Goal: Task Accomplishment & Management: Complete application form

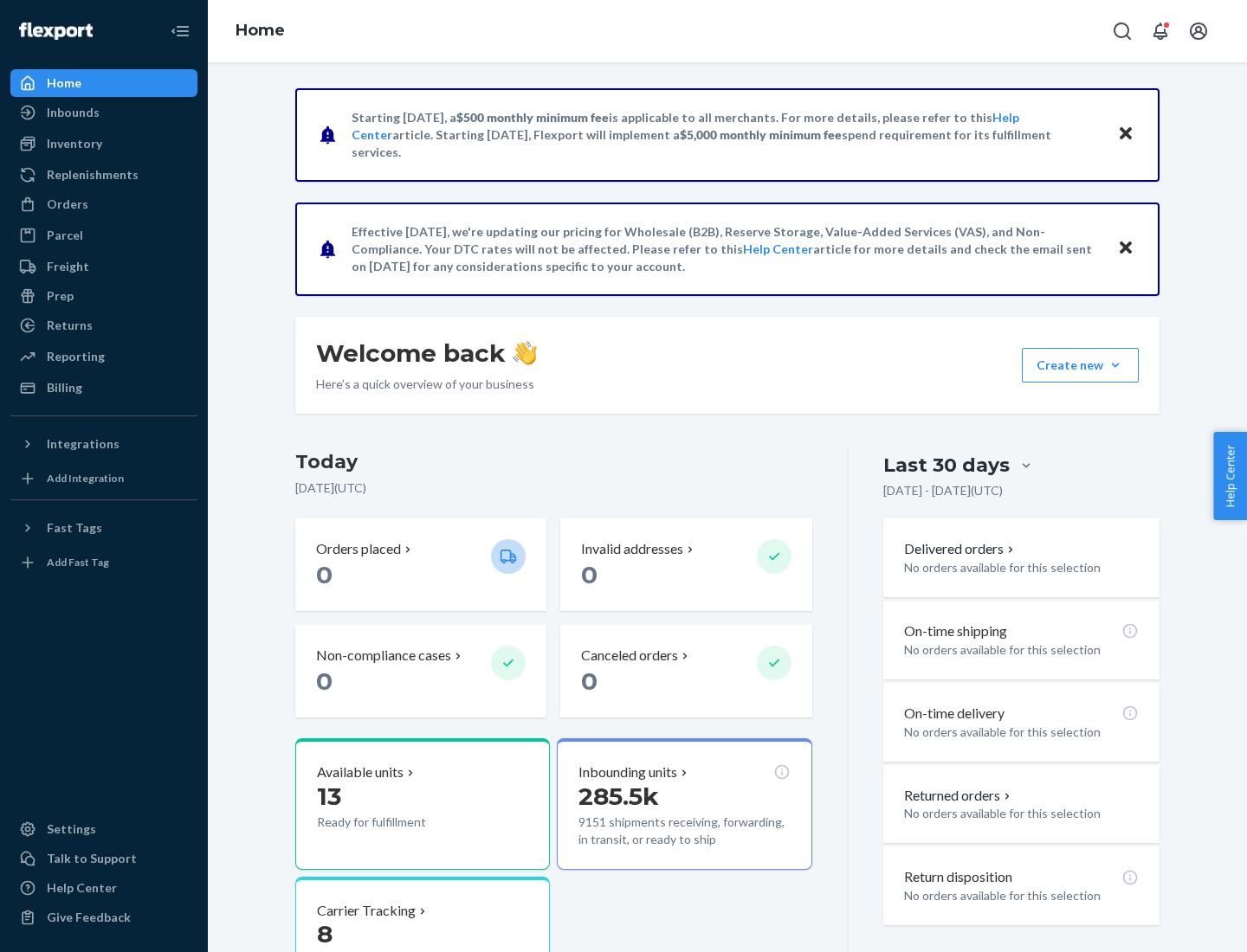
click at [1115, 365] on button "Create new Create new inbound Create new order Create new product" at bounding box center [1080, 365] width 117 height 34
click at [104, 113] on div "Inbounds" at bounding box center [104, 112] width 184 height 24
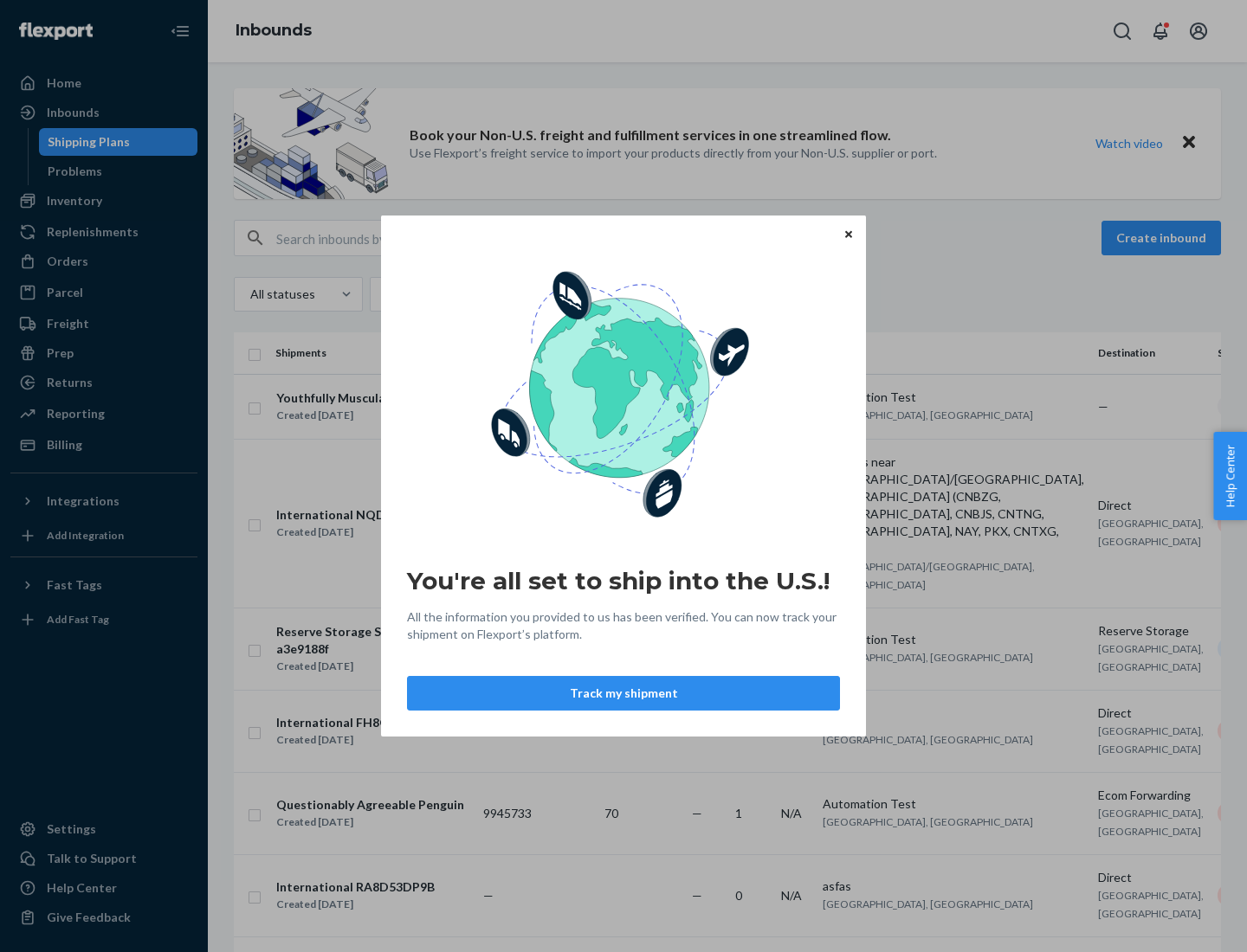
click at [623, 694] on button "Track my shipment" at bounding box center [623, 694] width 433 height 34
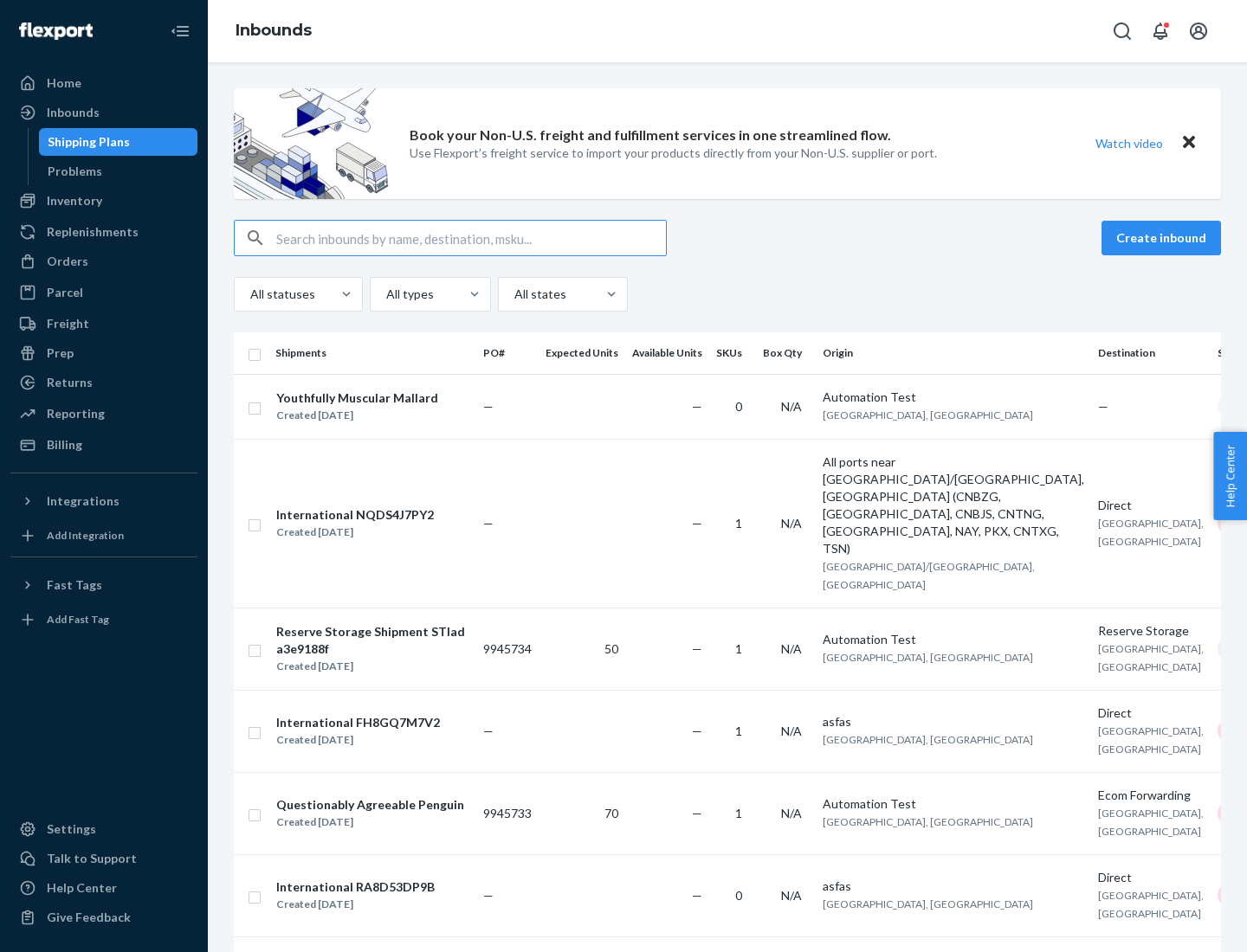
click at [1164, 238] on button "Create inbound" at bounding box center [1161, 238] width 120 height 34
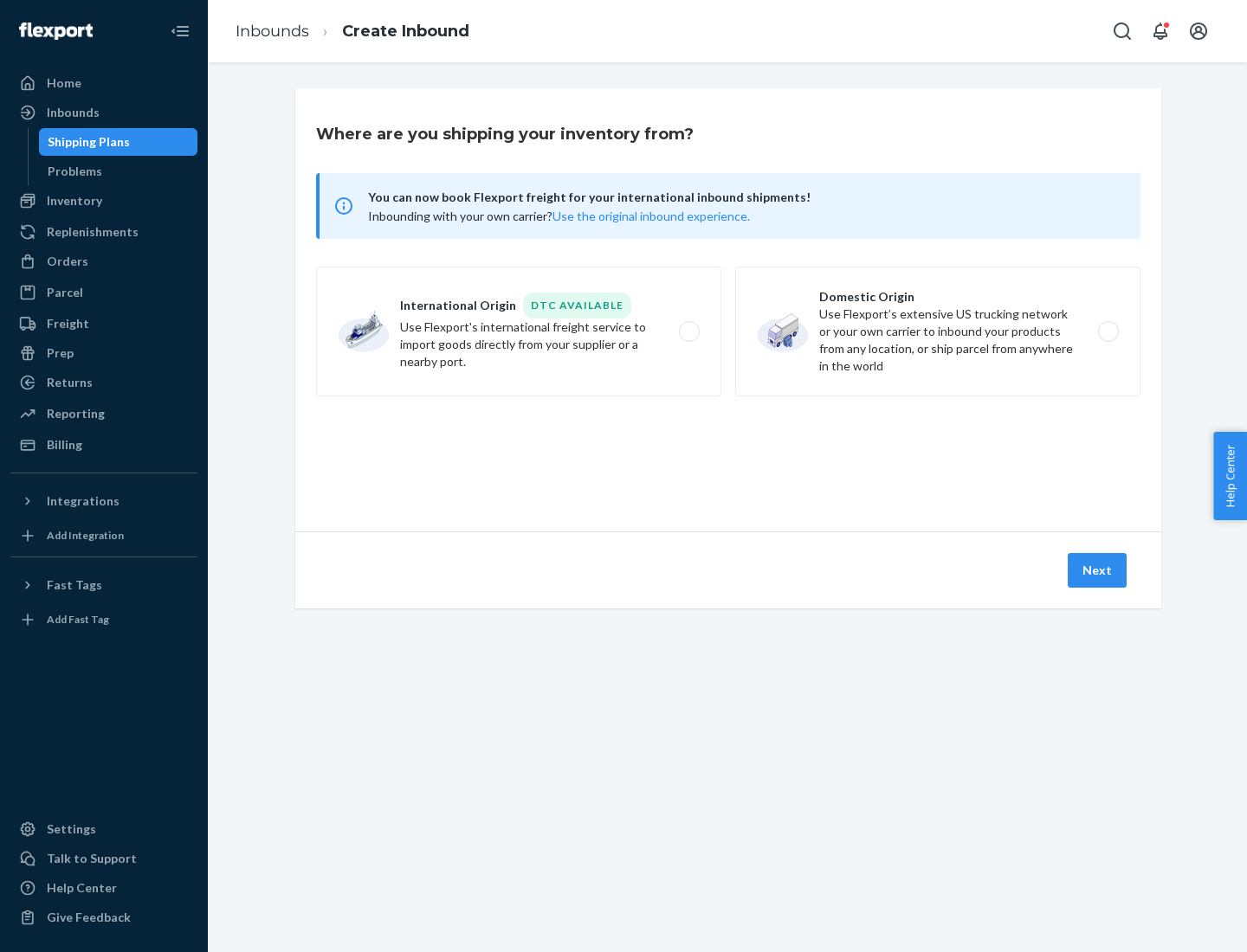
click at [519, 332] on label "International Origin DTC Available Use Flexport's international freight service…" at bounding box center [518, 332] width 405 height 130
click at [688, 332] on input "International Origin DTC Available Use Flexport's international freight service…" at bounding box center [694, 332] width 11 height 11
radio input "true"
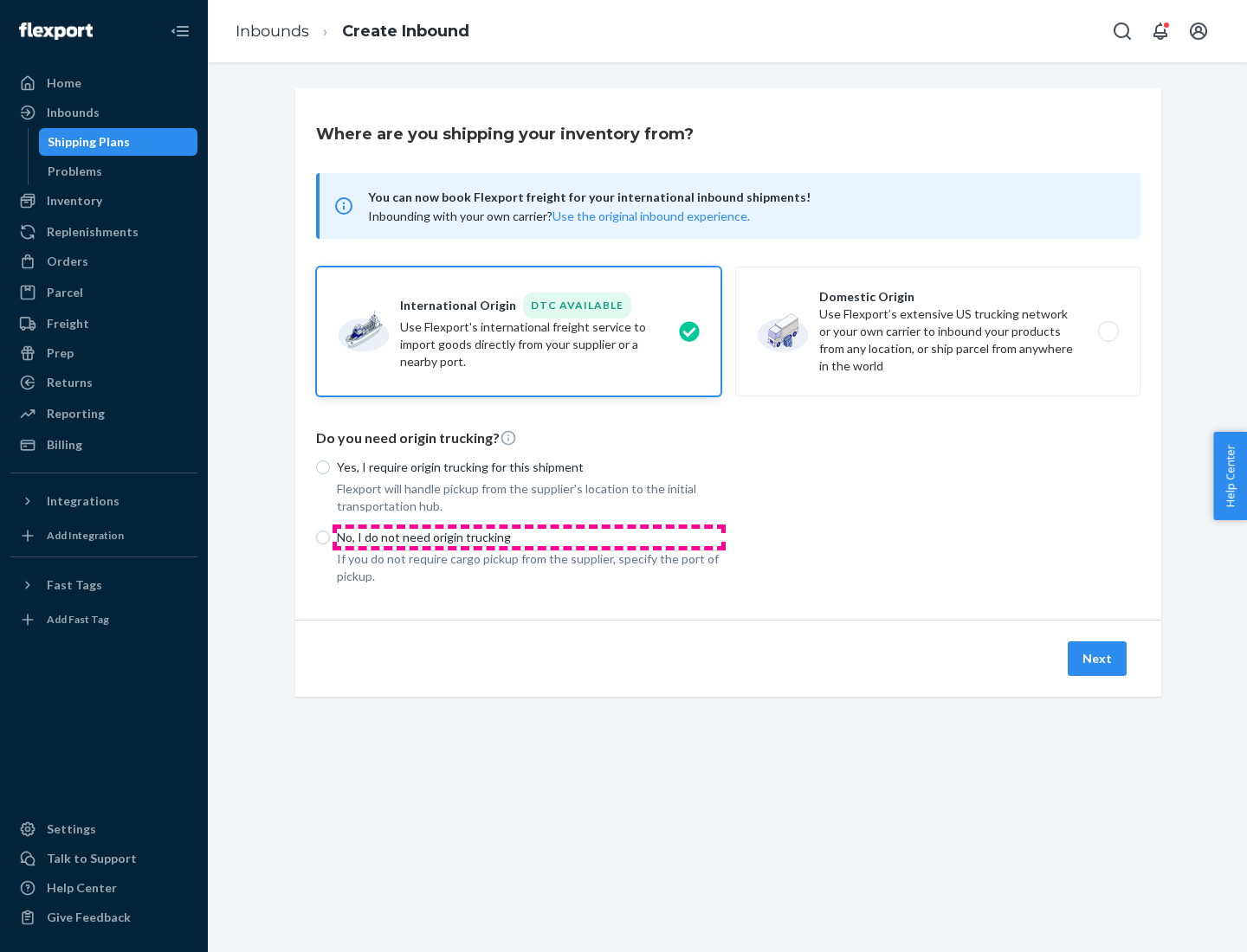
click at [529, 537] on p "No, I do not need origin trucking" at bounding box center [529, 538] width 385 height 17
click at [330, 537] on input "No, I do not need origin trucking" at bounding box center [323, 538] width 13 height 13
radio input "true"
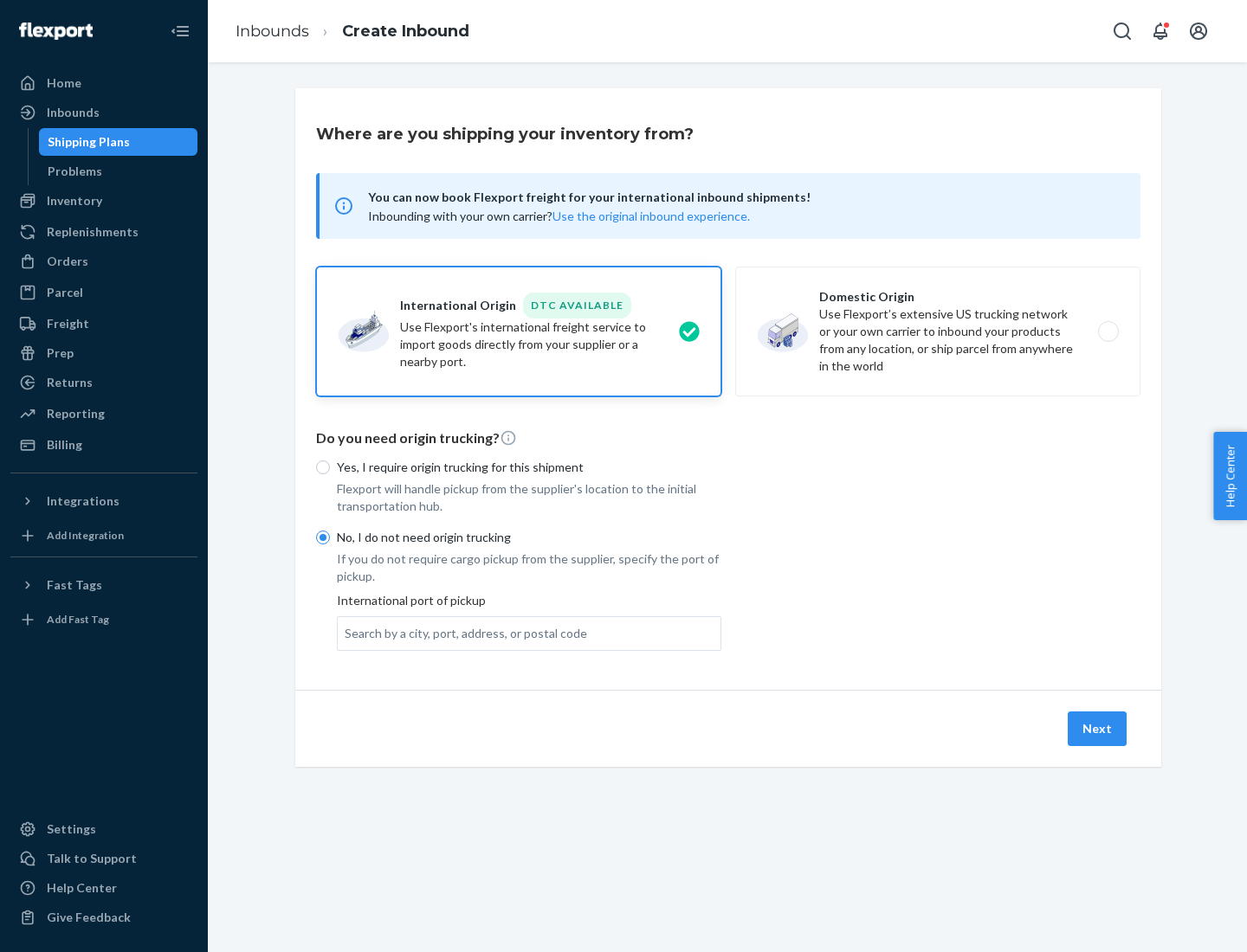
click at [461, 632] on div "Search by a city, port, address, or postal code" at bounding box center [465, 633] width 242 height 17
click at [346, 632] on input "Search by a city, port, address, or postal code" at bounding box center [345, 633] width 2 height 17
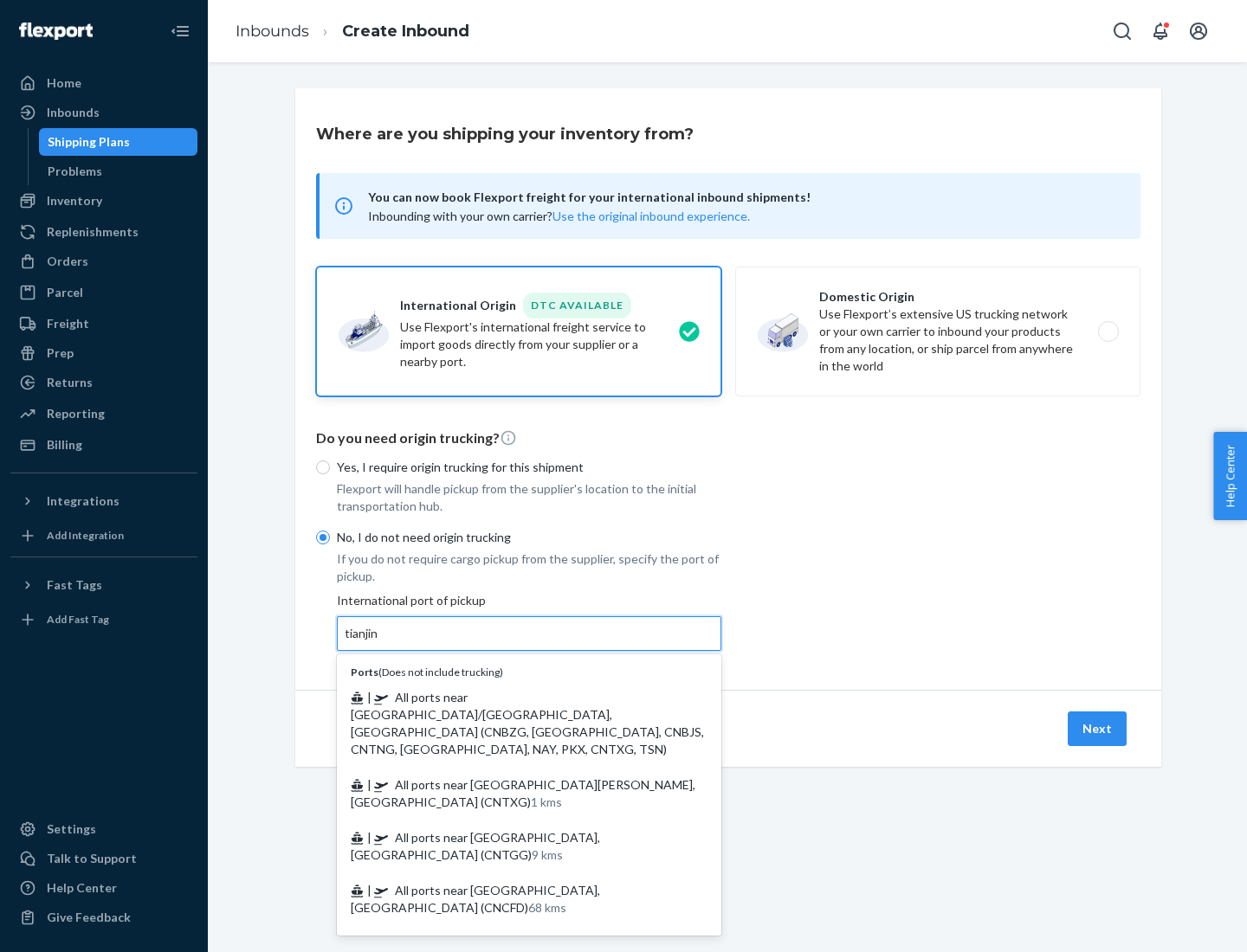
click at [512, 697] on span "| All ports near [GEOGRAPHIC_DATA]/[GEOGRAPHIC_DATA], [GEOGRAPHIC_DATA] (CNBZG,…" at bounding box center [526, 723] width 353 height 67
click at [380, 642] on input "tianjin" at bounding box center [362, 633] width 35 height 17
type input "All ports near [GEOGRAPHIC_DATA]/[GEOGRAPHIC_DATA], [GEOGRAPHIC_DATA] (CNBZG, […"
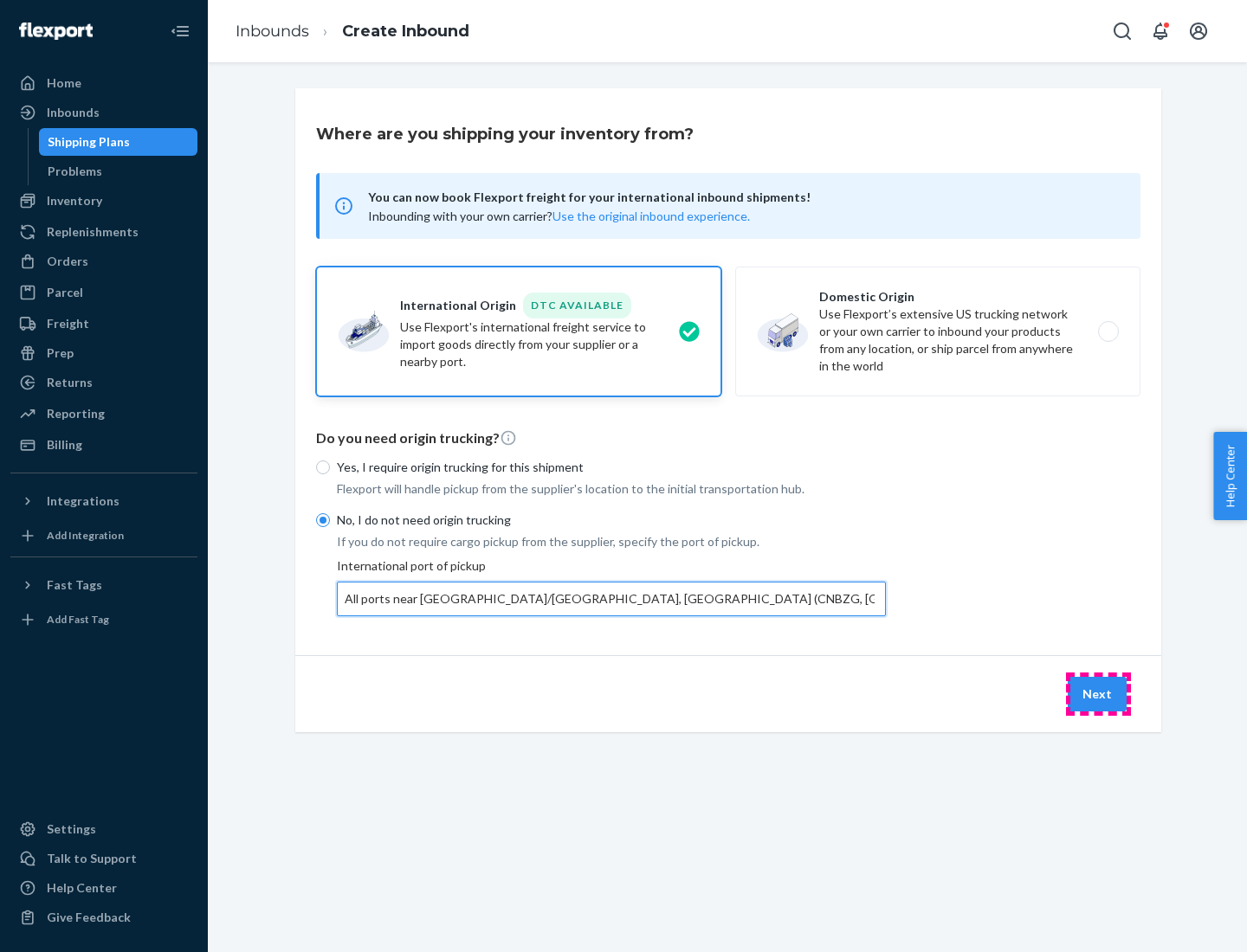
click at [1098, 694] on button "Next" at bounding box center [1098, 695] width 59 height 34
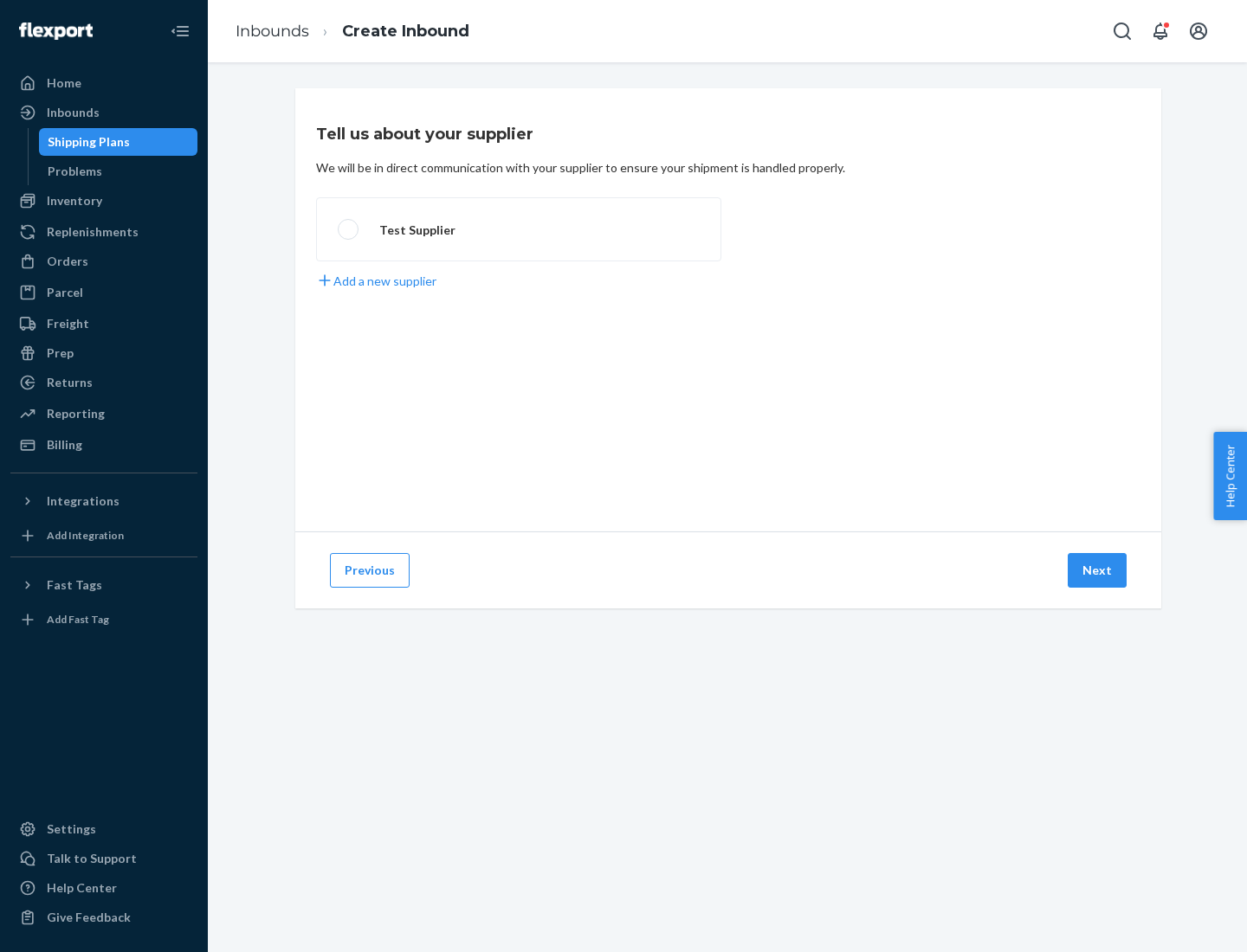
click at [519, 230] on label "Test Supplier" at bounding box center [518, 229] width 405 height 64
click at [349, 230] on input "Test Supplier" at bounding box center [344, 230] width 11 height 11
radio input "true"
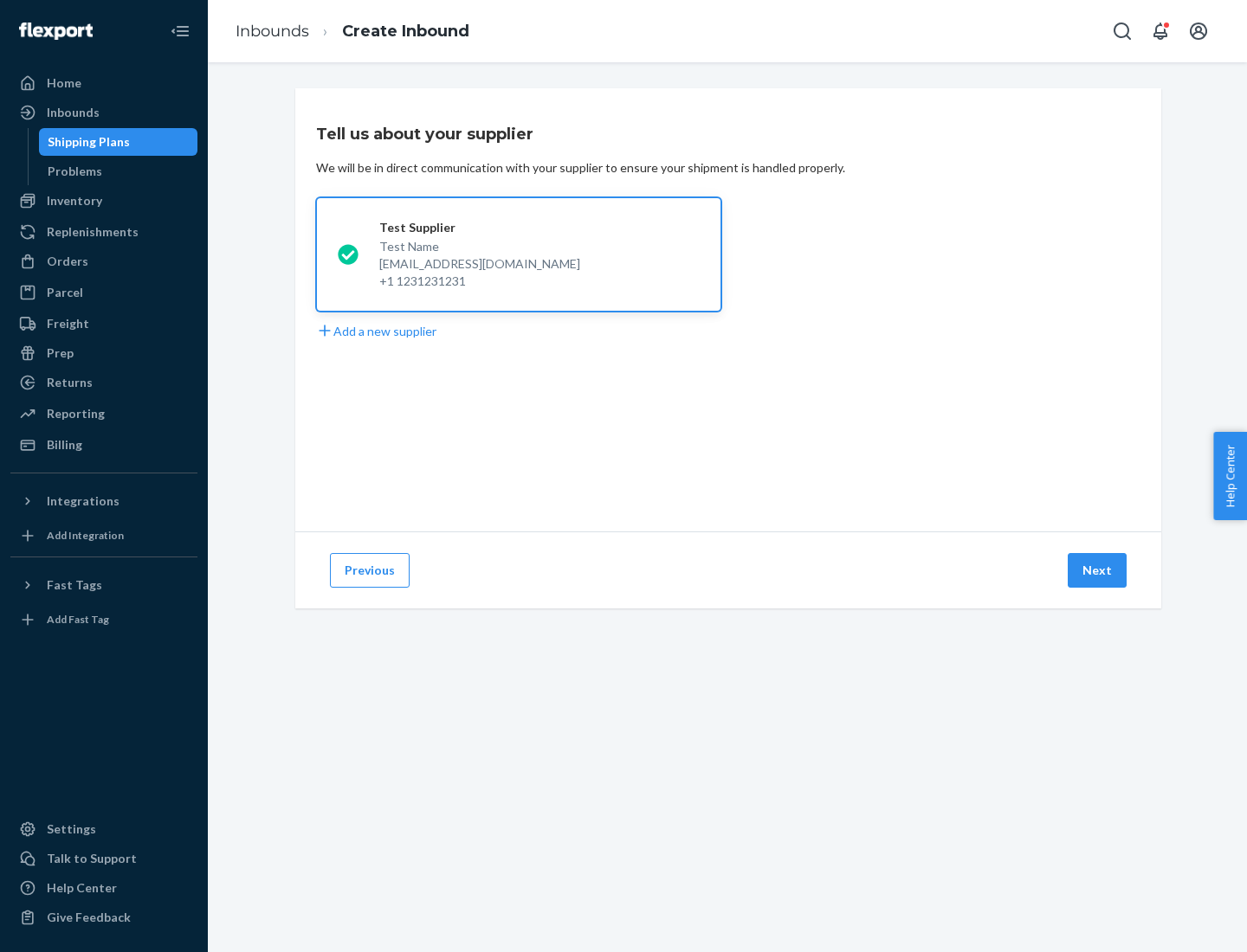
click at [1098, 570] on button "Next" at bounding box center [1098, 570] width 59 height 34
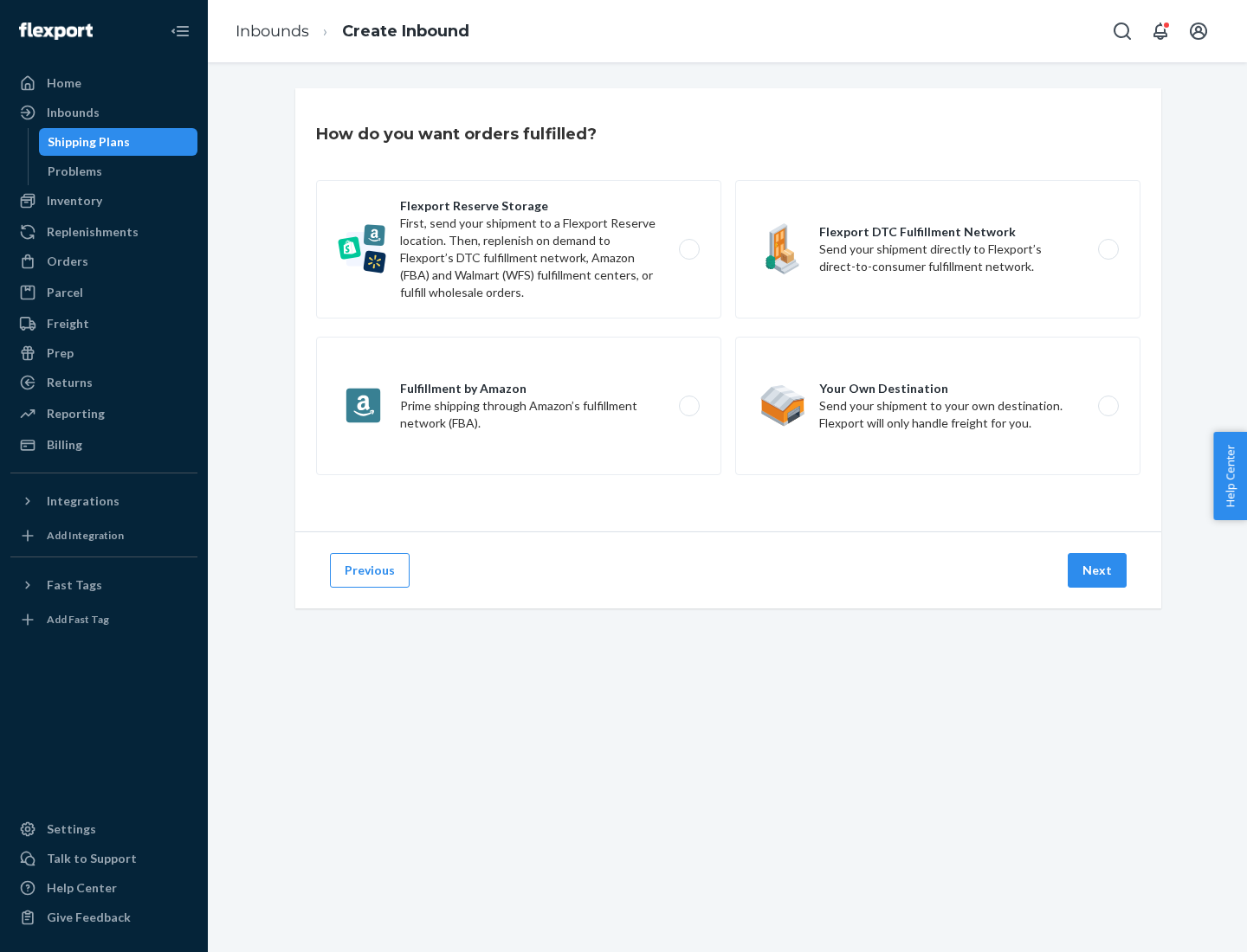
click at [519, 250] on label "Flexport Reserve Storage First, send your shipment to a Flexport Reserve locati…" at bounding box center [518, 249] width 405 height 139
click at [688, 250] on input "Flexport Reserve Storage First, send your shipment to a Flexport Reserve locati…" at bounding box center [694, 250] width 11 height 11
radio input "true"
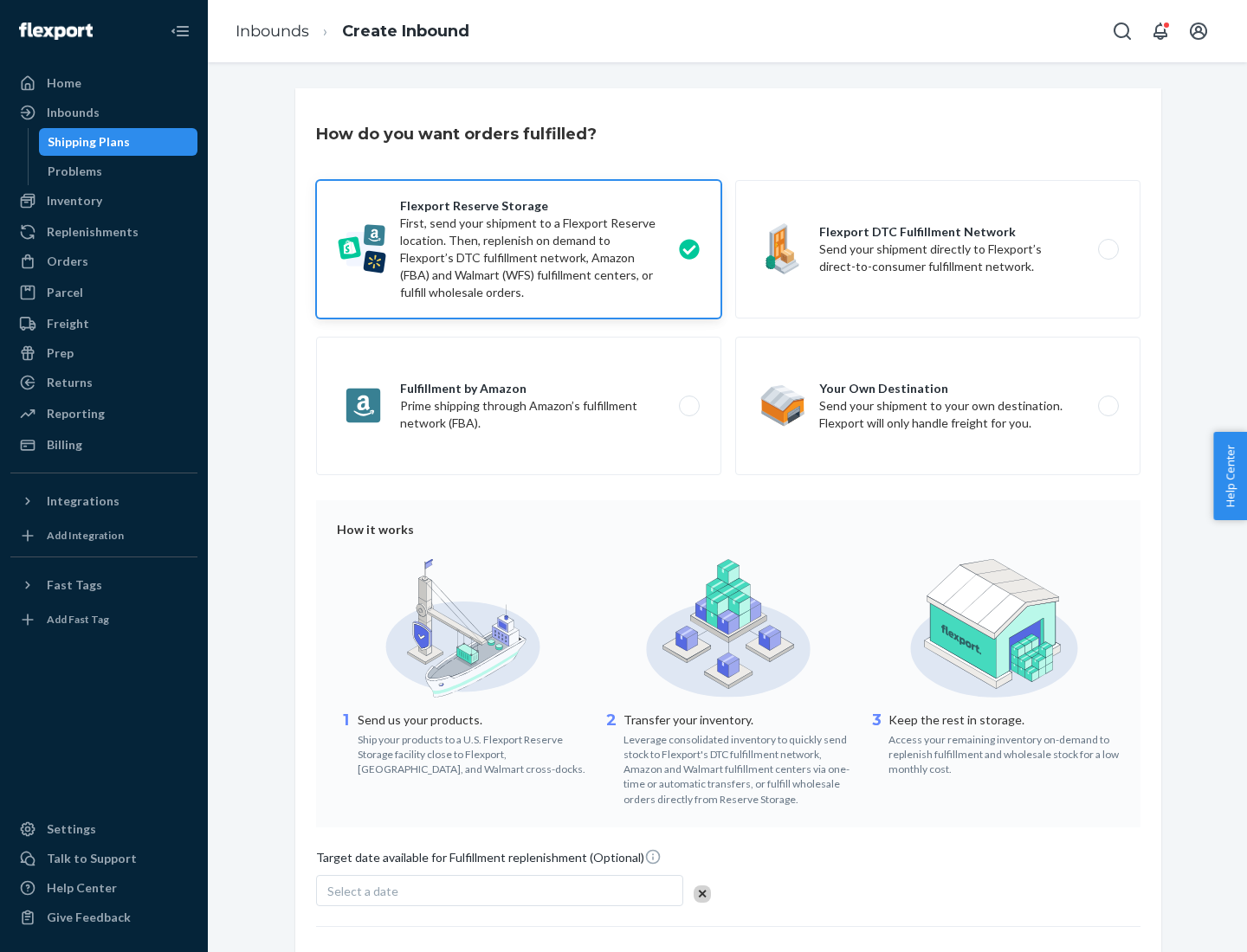
scroll to position [142, 0]
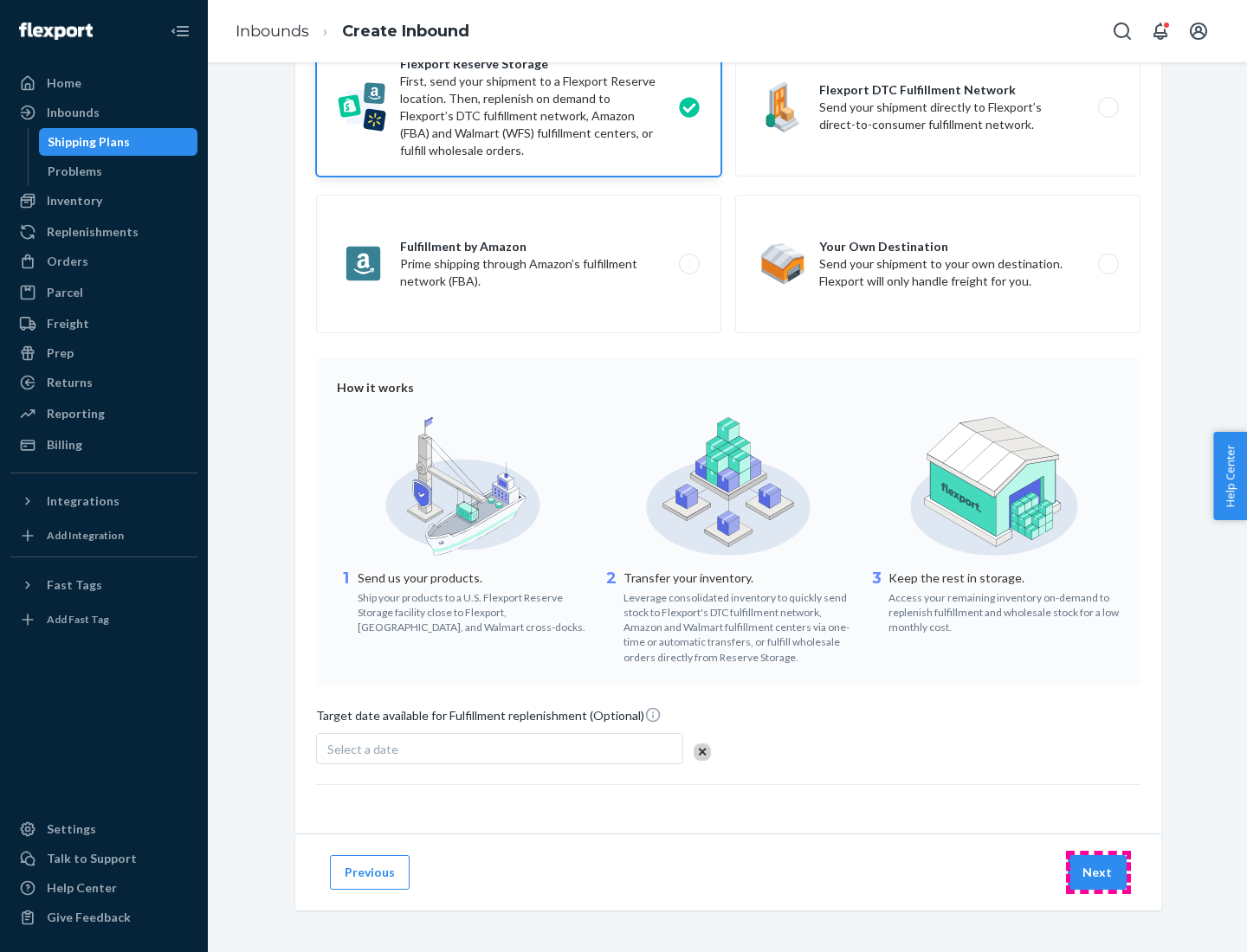
click at [1098, 872] on button "Next" at bounding box center [1098, 873] width 59 height 34
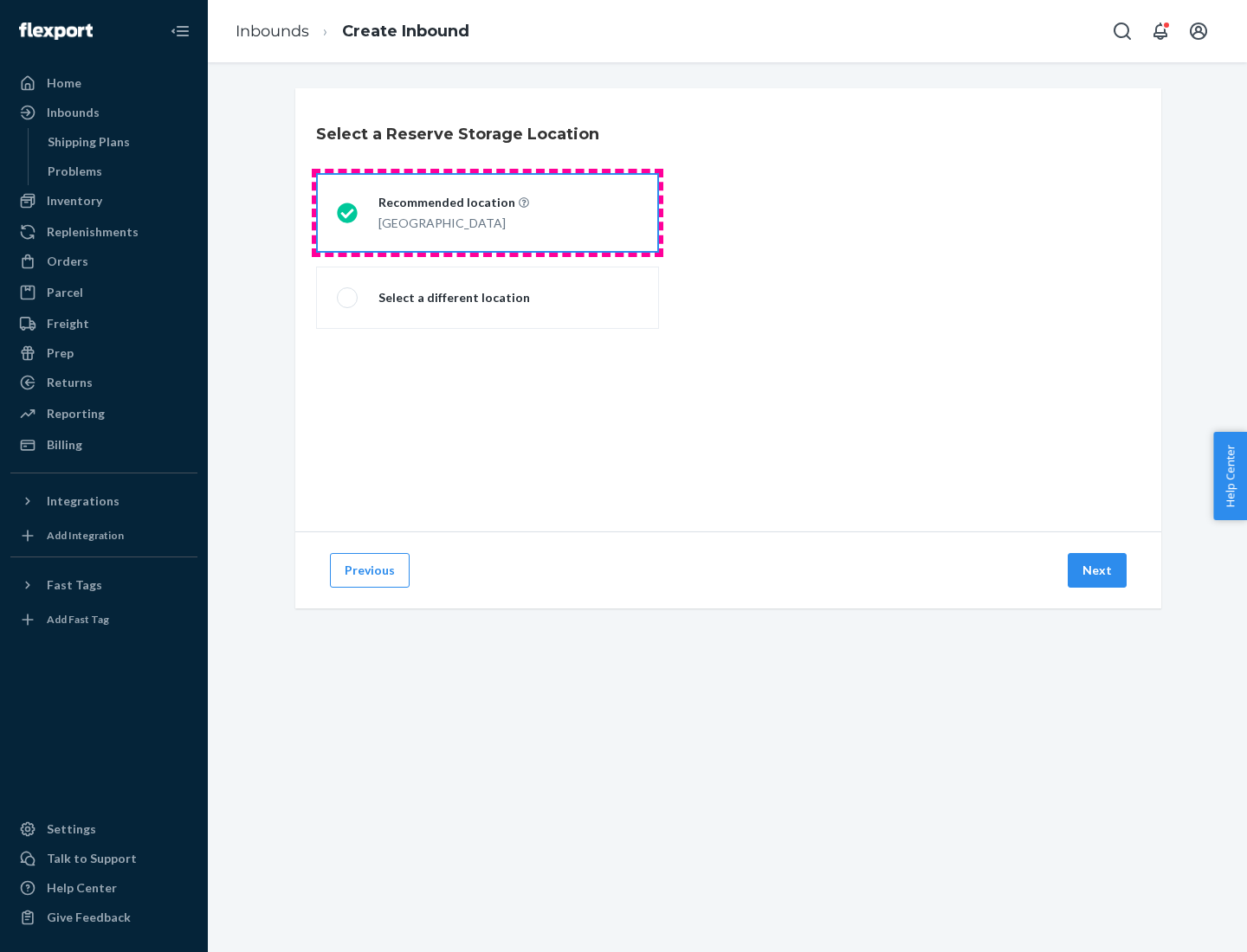
click at [487, 213] on div "[GEOGRAPHIC_DATA]" at bounding box center [453, 222] width 150 height 21
click at [348, 213] on input "Recommended location [GEOGRAPHIC_DATA]" at bounding box center [343, 213] width 11 height 11
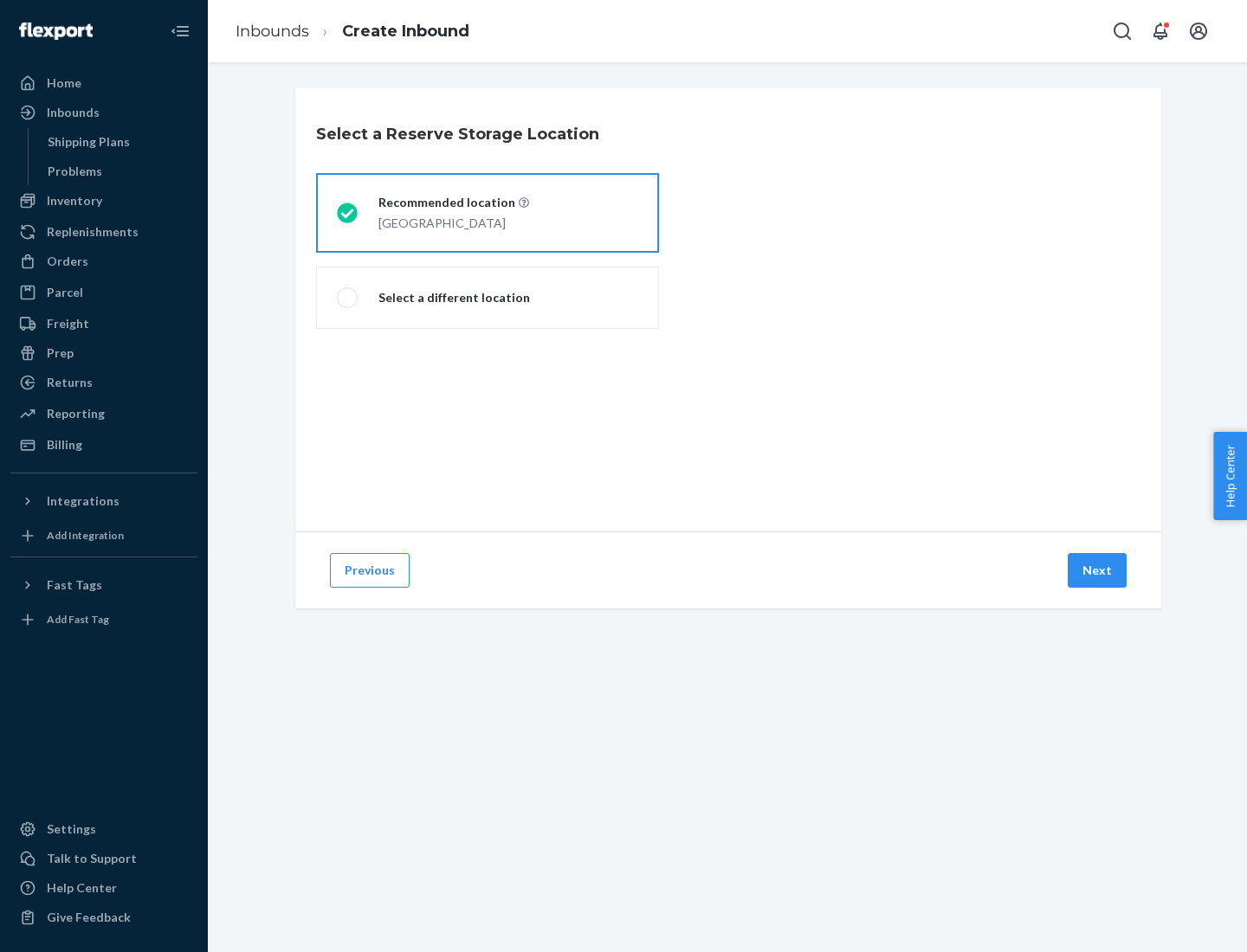
click at [1098, 570] on button "Next" at bounding box center [1098, 570] width 59 height 34
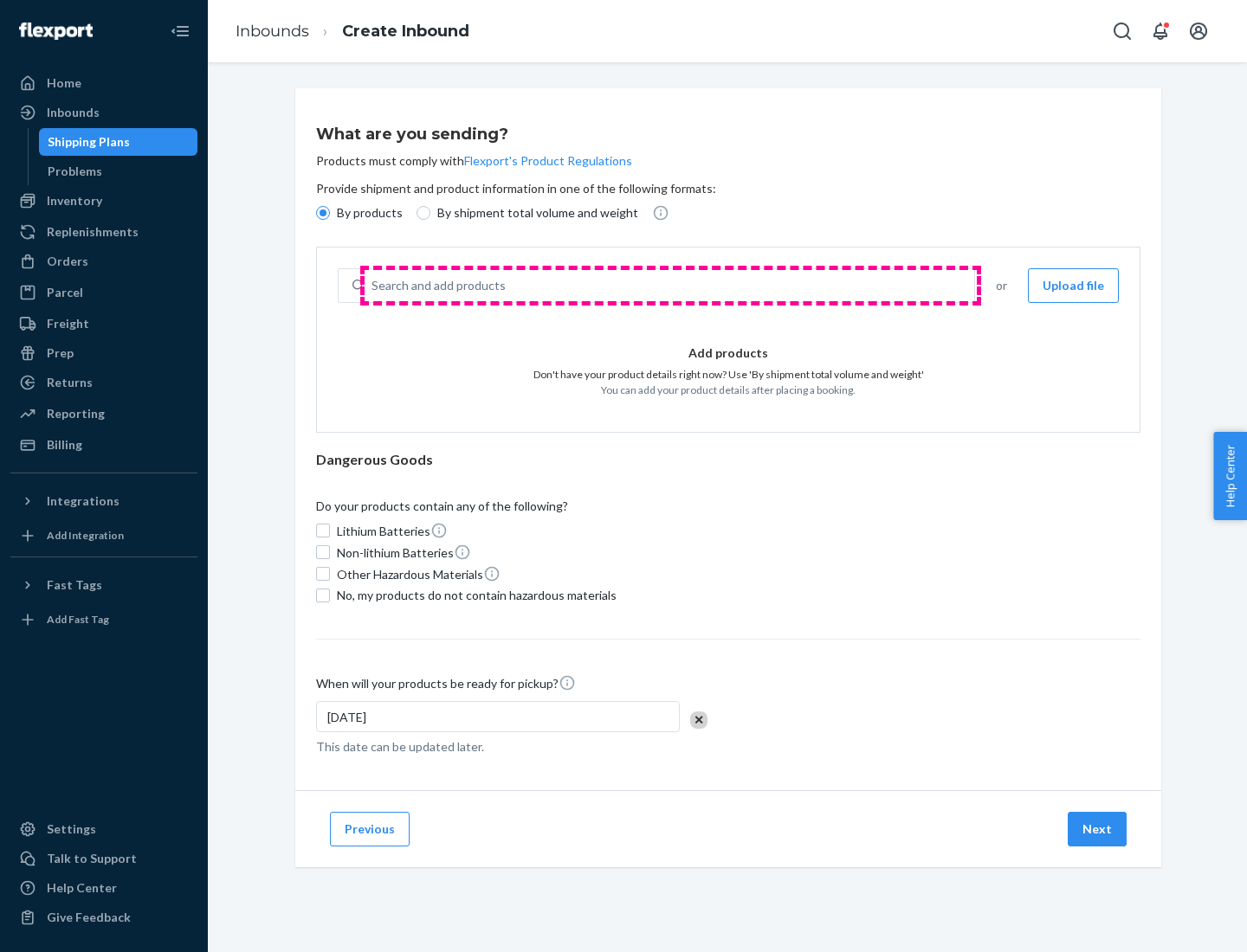
click at [670, 286] on div "Search and add products" at bounding box center [669, 285] width 610 height 32
click at [373, 286] on input "Search and add products" at bounding box center [372, 286] width 2 height 17
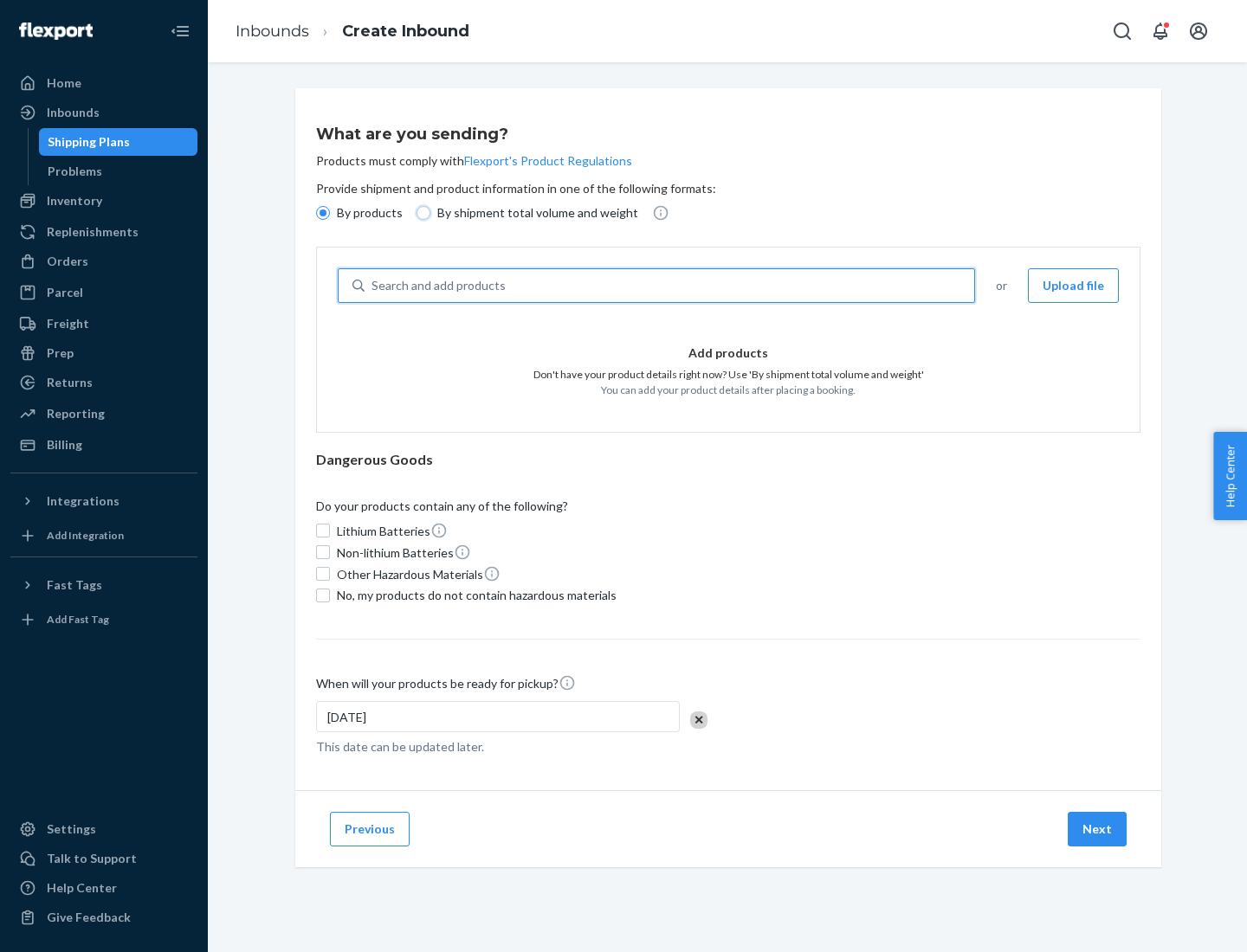
click at [421, 213] on input "By shipment total volume and weight" at bounding box center [423, 212] width 13 height 13
radio input "true"
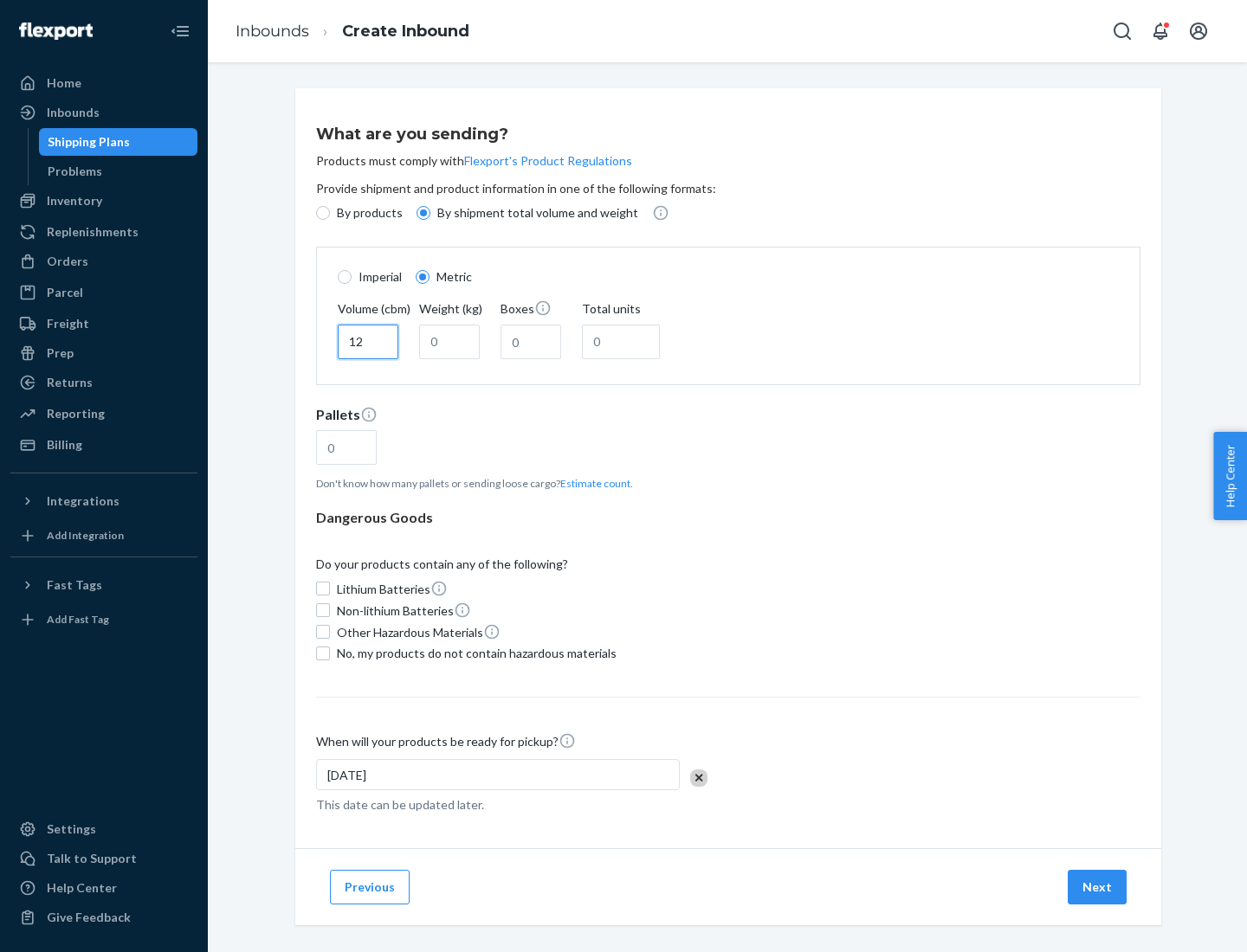
type input "12"
type input "22"
type input "222"
type input "121"
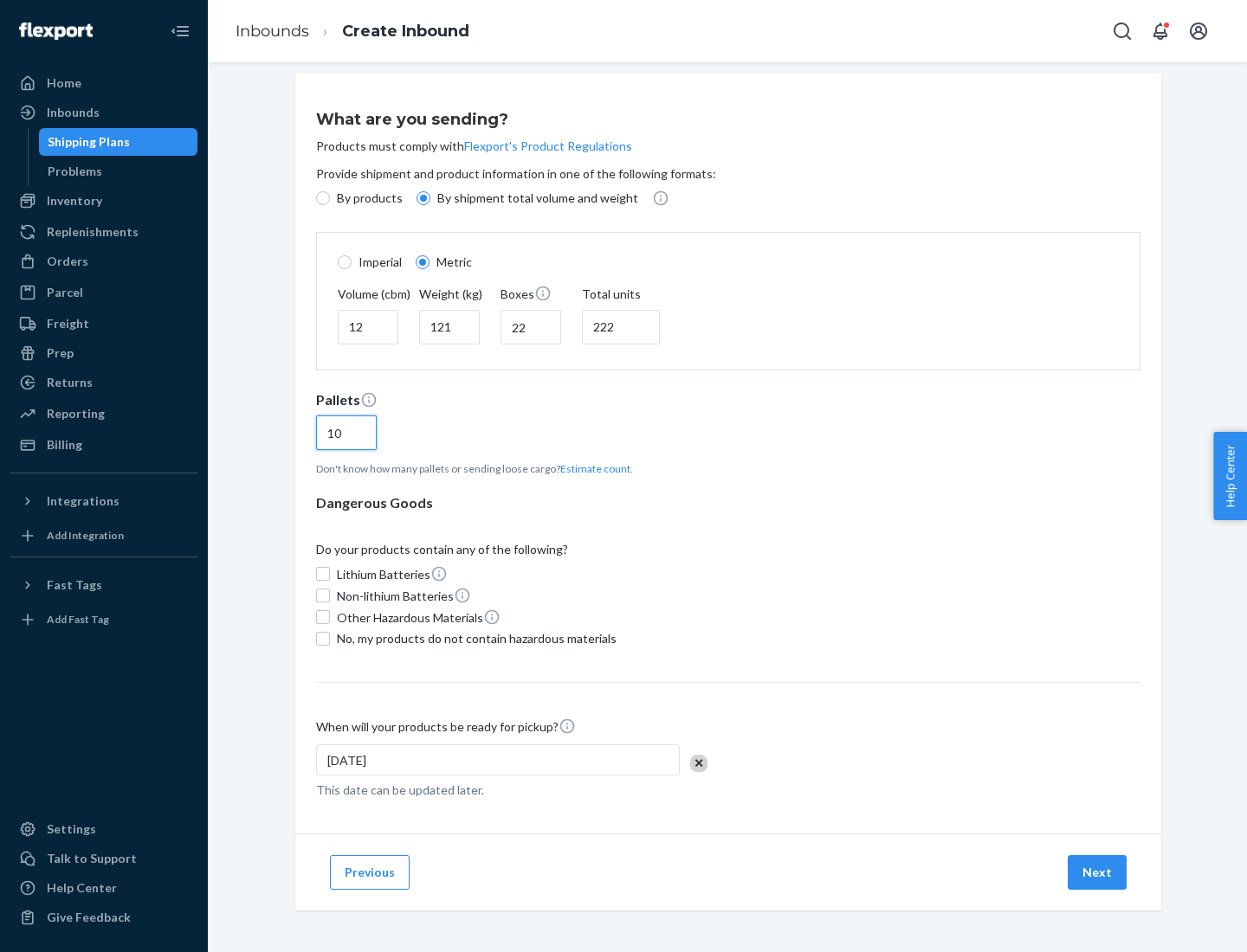
type input "10"
click at [474, 638] on span "No, my products do not contain hazardous materials" at bounding box center [477, 639] width 279 height 17
click at [330, 638] on input "No, my products do not contain hazardous materials" at bounding box center [323, 639] width 13 height 13
checkbox input "true"
click at [1098, 872] on button "Next" at bounding box center [1098, 873] width 59 height 34
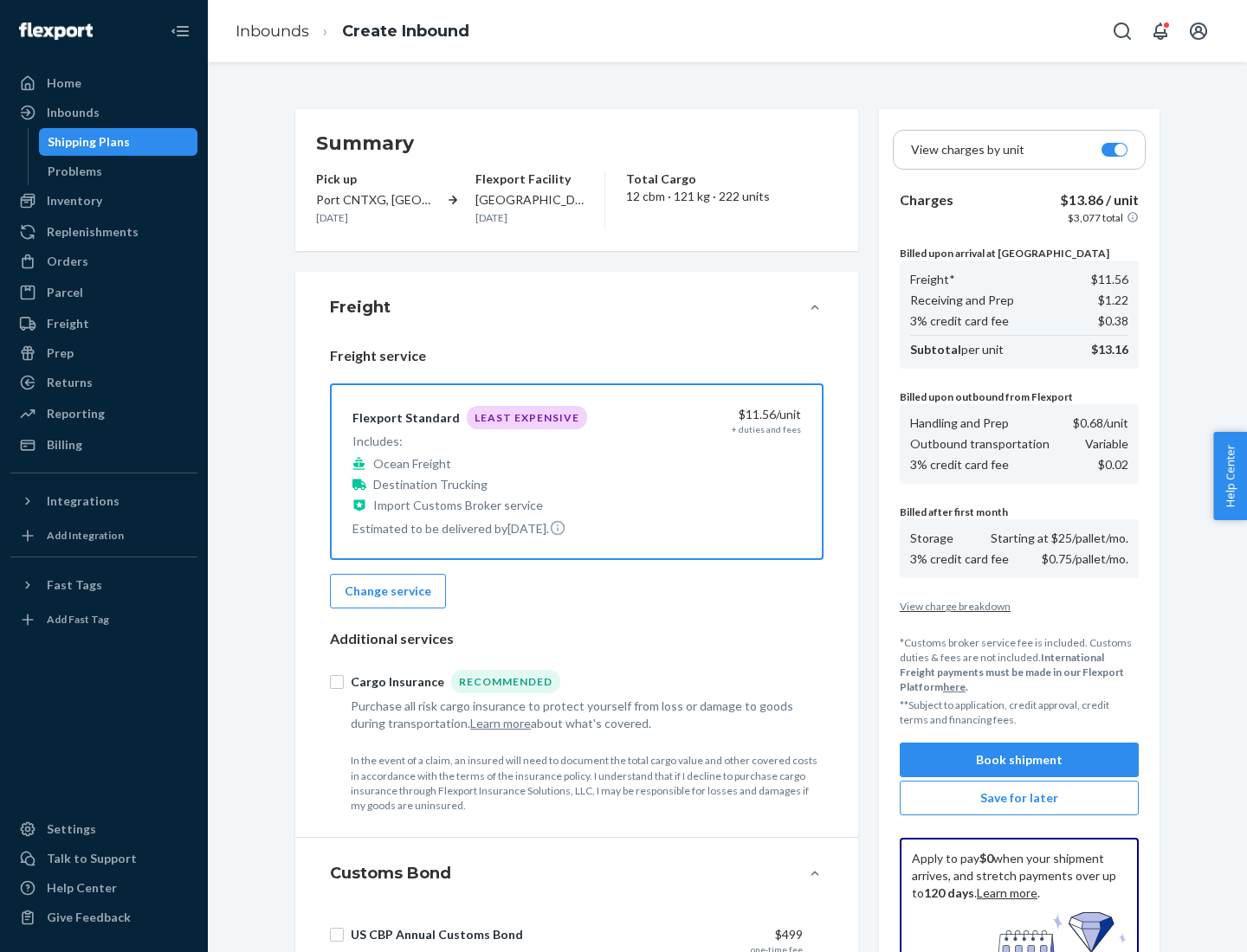
scroll to position [253, 0]
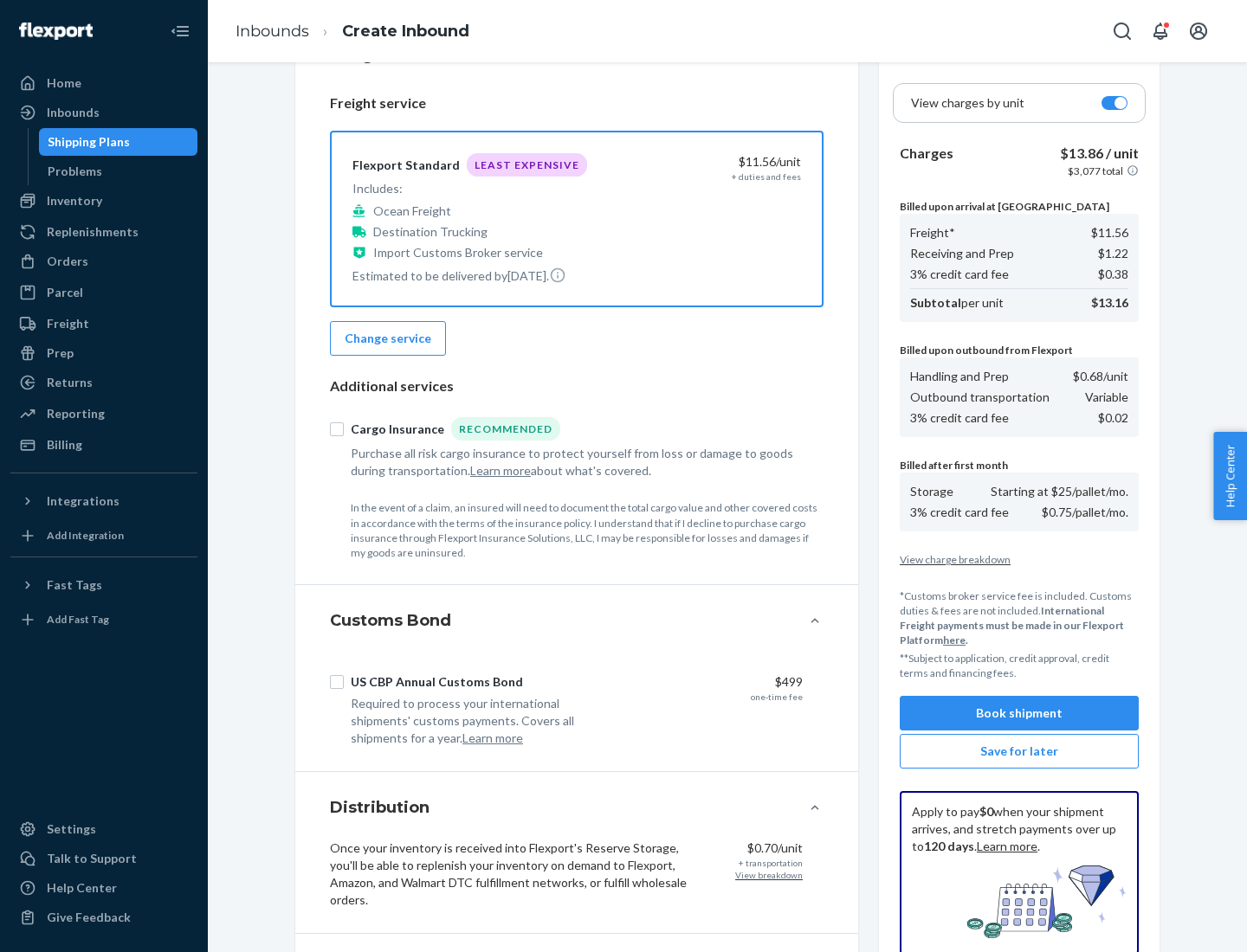
click at [1019, 714] on button "Book shipment" at bounding box center [1019, 713] width 239 height 34
